Goal: Transaction & Acquisition: Purchase product/service

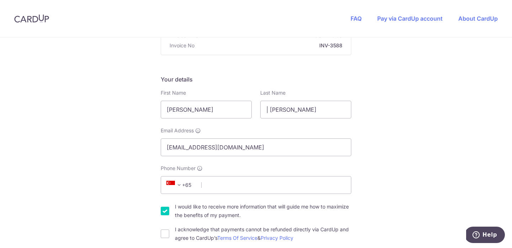
scroll to position [87, 0]
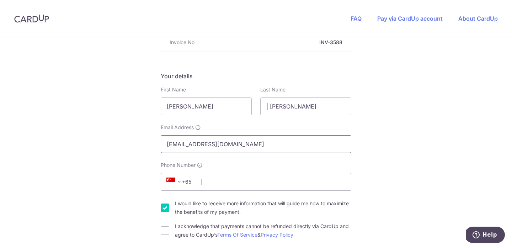
drag, startPoint x: 193, startPoint y: 144, endPoint x: 141, endPoint y: 144, distance: 52.2
type input "[EMAIL_ADDRESS][DOMAIN_NAME]"
click at [226, 187] on input "Phone Number" at bounding box center [256, 182] width 190 height 18
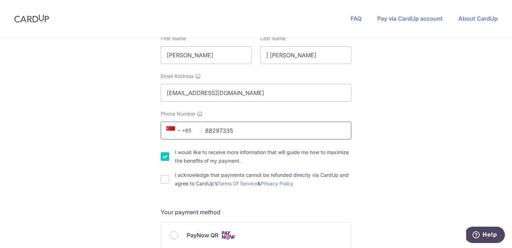
scroll to position [141, 0]
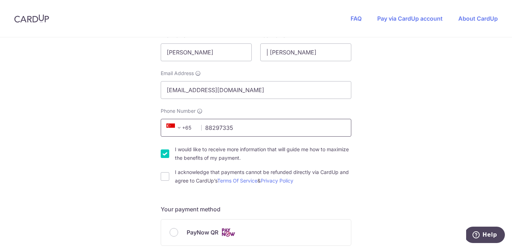
type input "88297335"
click at [164, 154] on input "I would like to receive more information that will guide me how to maximize the…" at bounding box center [165, 153] width 9 height 9
checkbox input "false"
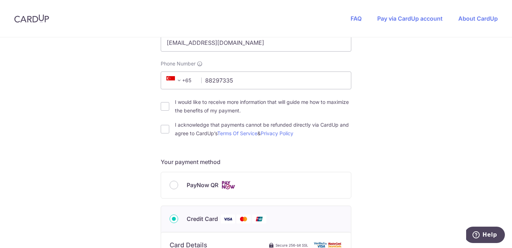
scroll to position [229, 0]
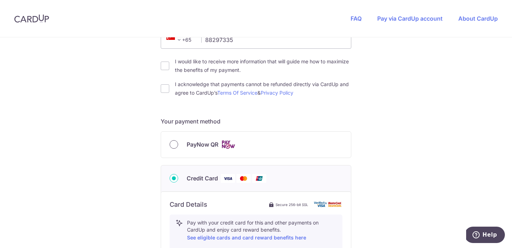
click at [171, 146] on input "PayNow QR" at bounding box center [174, 144] width 9 height 9
radio input "true"
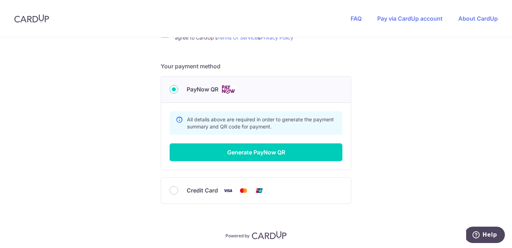
scroll to position [294, 0]
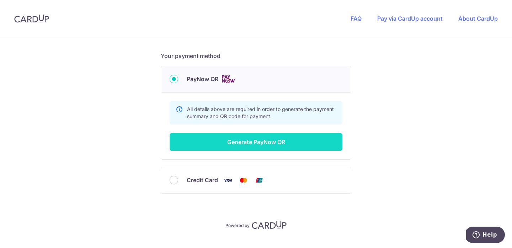
click at [259, 145] on button "Generate PayNow QR" at bounding box center [256, 142] width 173 height 18
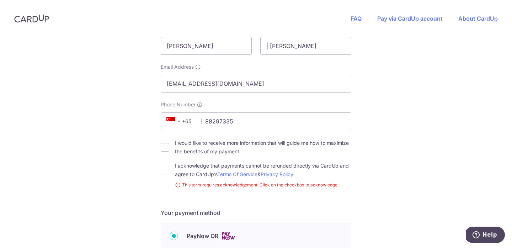
scroll to position [199, 0]
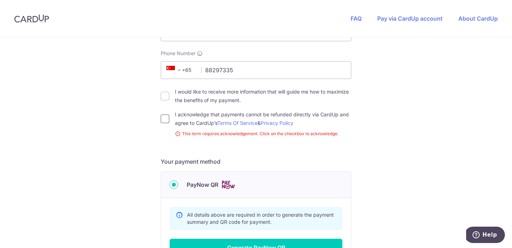
click at [165, 120] on input "I acknowledge that payments cannot be refunded directly via CardUp and agree to…" at bounding box center [165, 118] width 9 height 9
checkbox input "true"
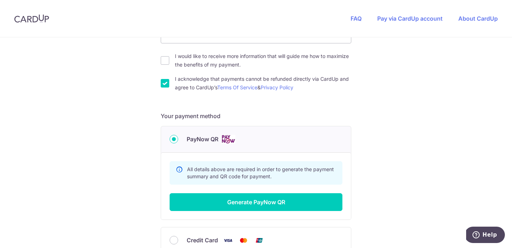
scroll to position [253, 0]
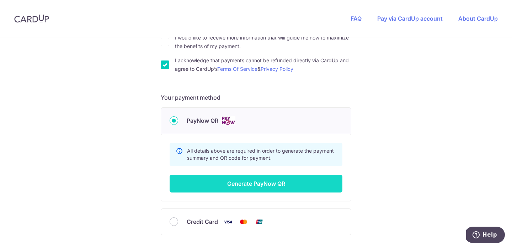
click at [259, 188] on button "Generate PayNow QR" at bounding box center [256, 183] width 173 height 18
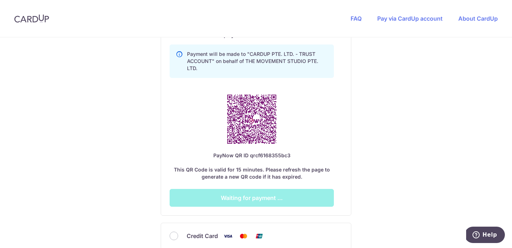
scroll to position [407, 0]
